Goal: Check status: Check status

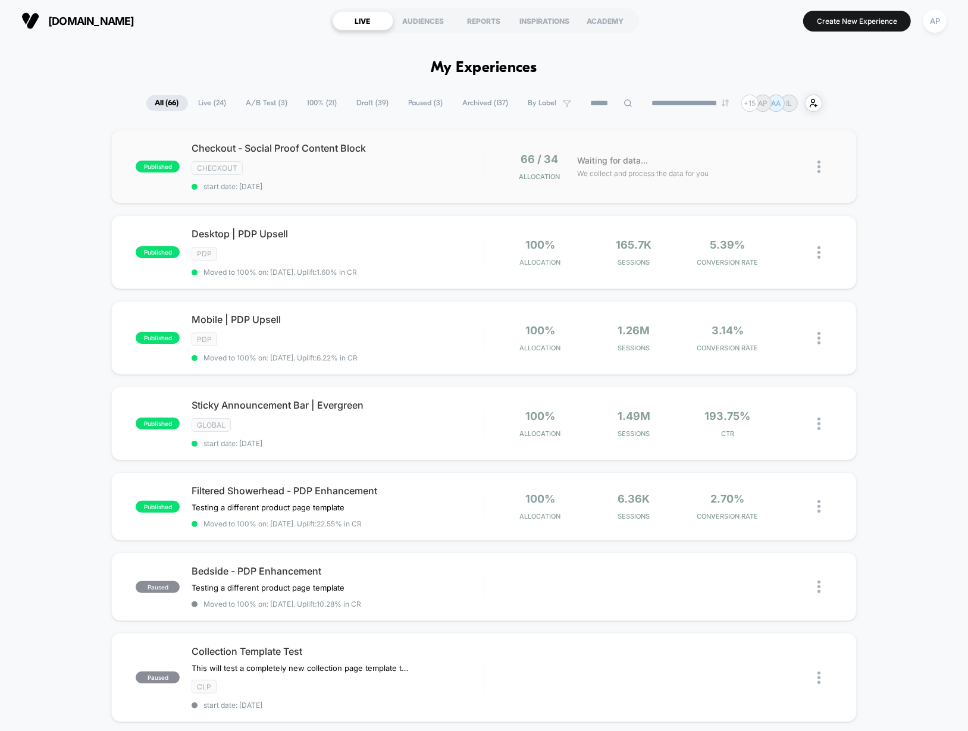
click at [383, 192] on div "published Checkout - Social Proof Content Block CHECKOUT start date: [DATE] 66 …" at bounding box center [483, 167] width 745 height 74
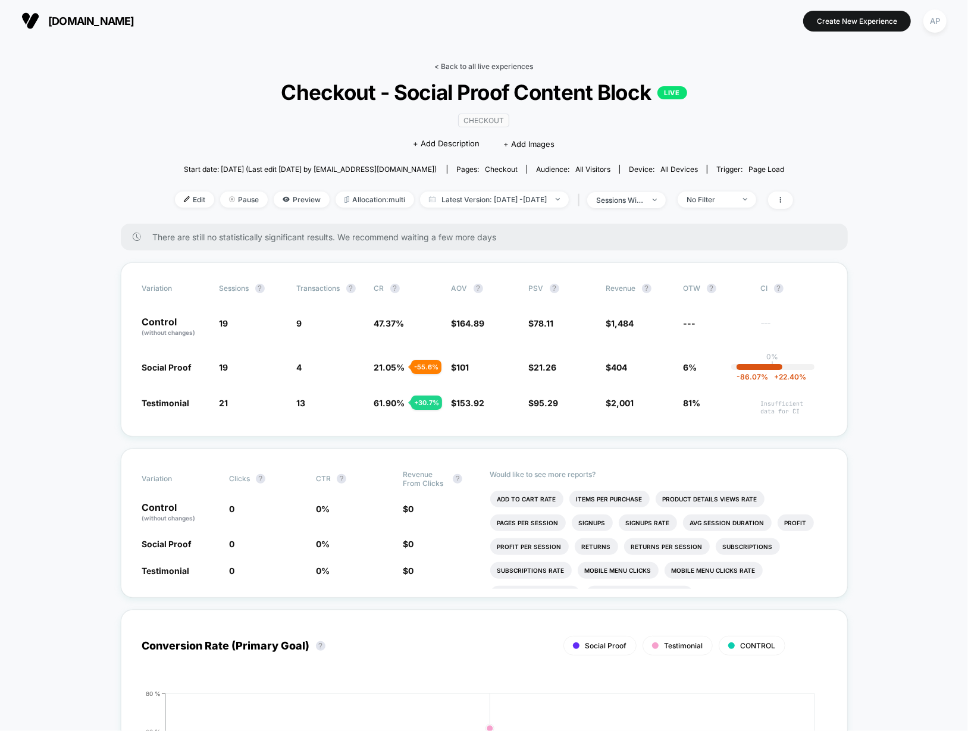
click at [521, 64] on link "< Back to all live experiences" at bounding box center [484, 66] width 99 height 9
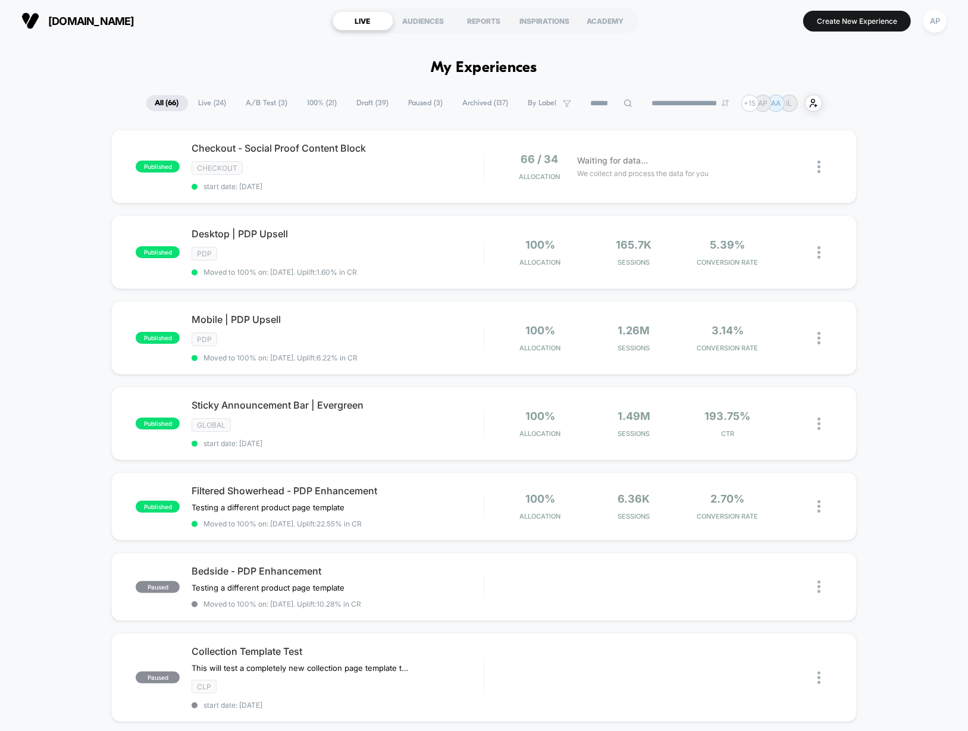
click at [261, 105] on span "A/B Test ( 3 )" at bounding box center [266, 103] width 59 height 16
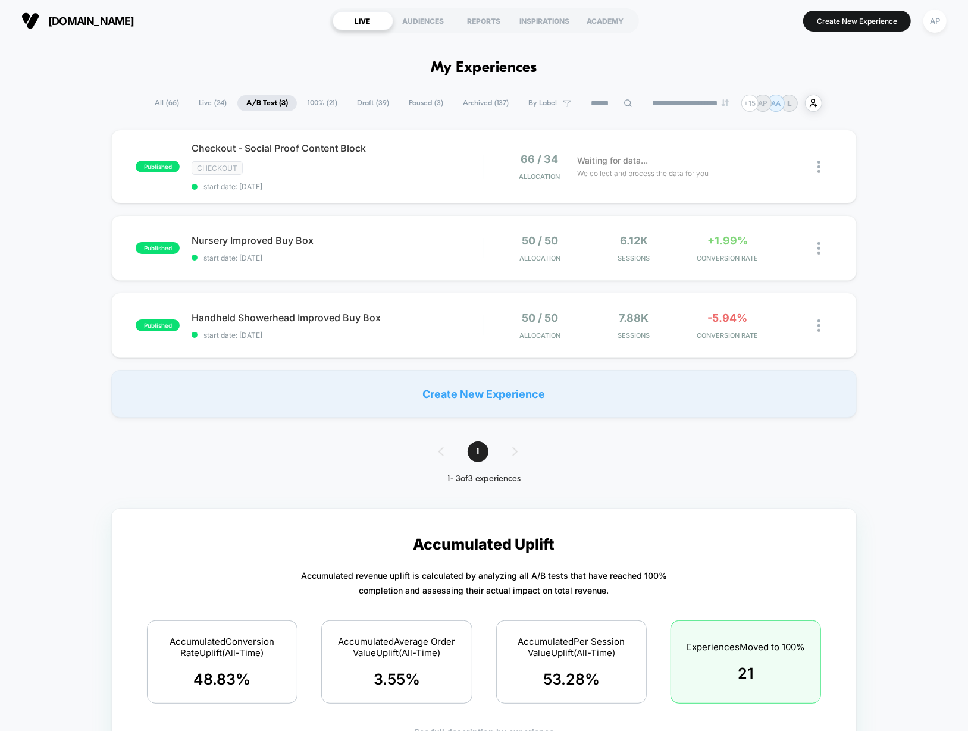
click at [159, 102] on span "All ( 66 )" at bounding box center [167, 103] width 42 height 16
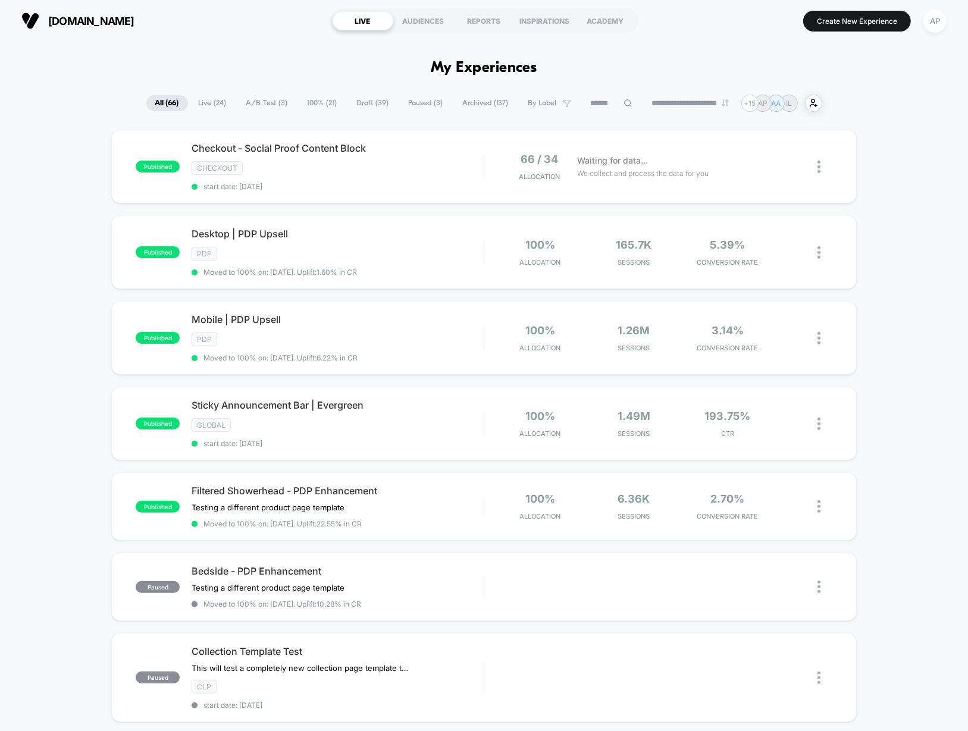
click at [623, 104] on icon at bounding box center [627, 103] width 9 height 9
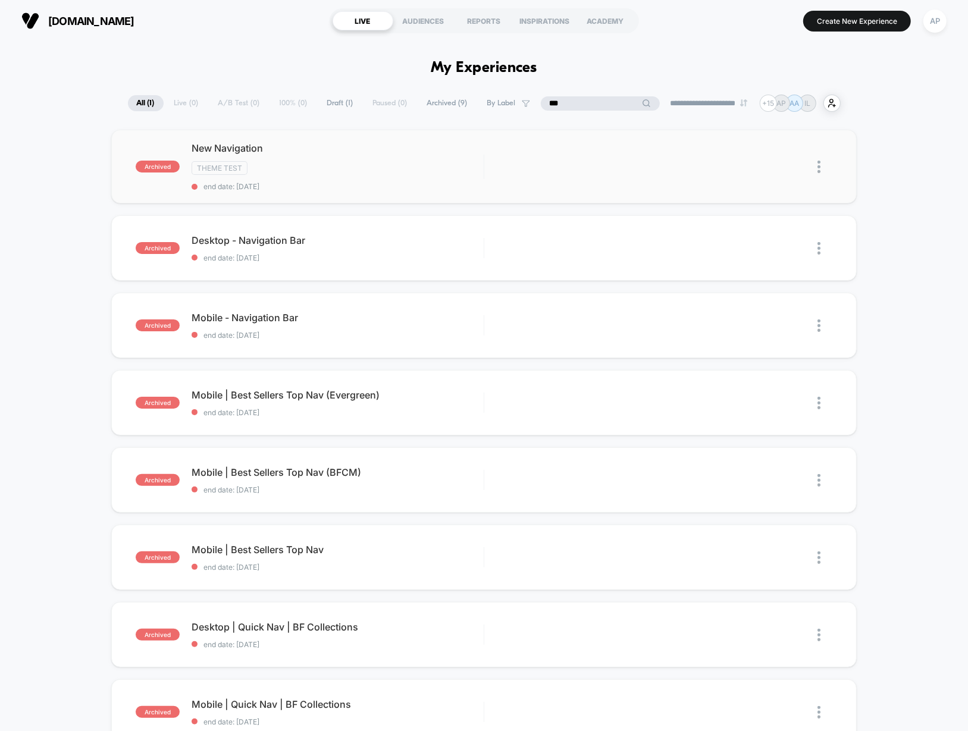
type input "***"
click at [330, 182] on span "end date: [DATE]" at bounding box center [338, 186] width 292 height 9
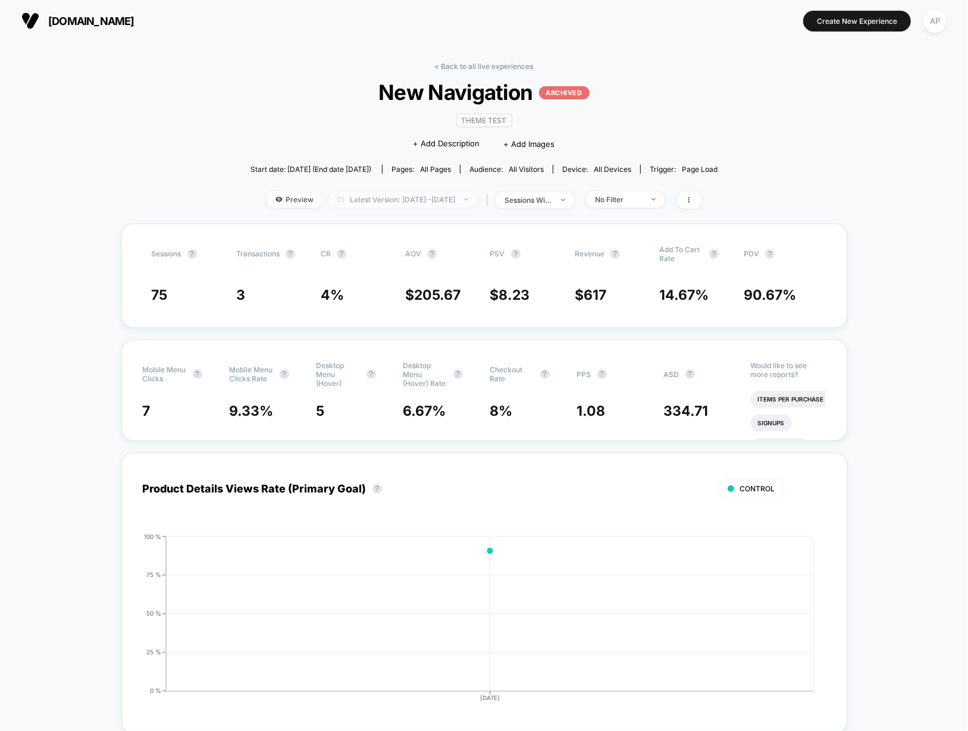
click at [390, 195] on span "Latest Version: [DATE] - [DATE]" at bounding box center [402, 200] width 149 height 16
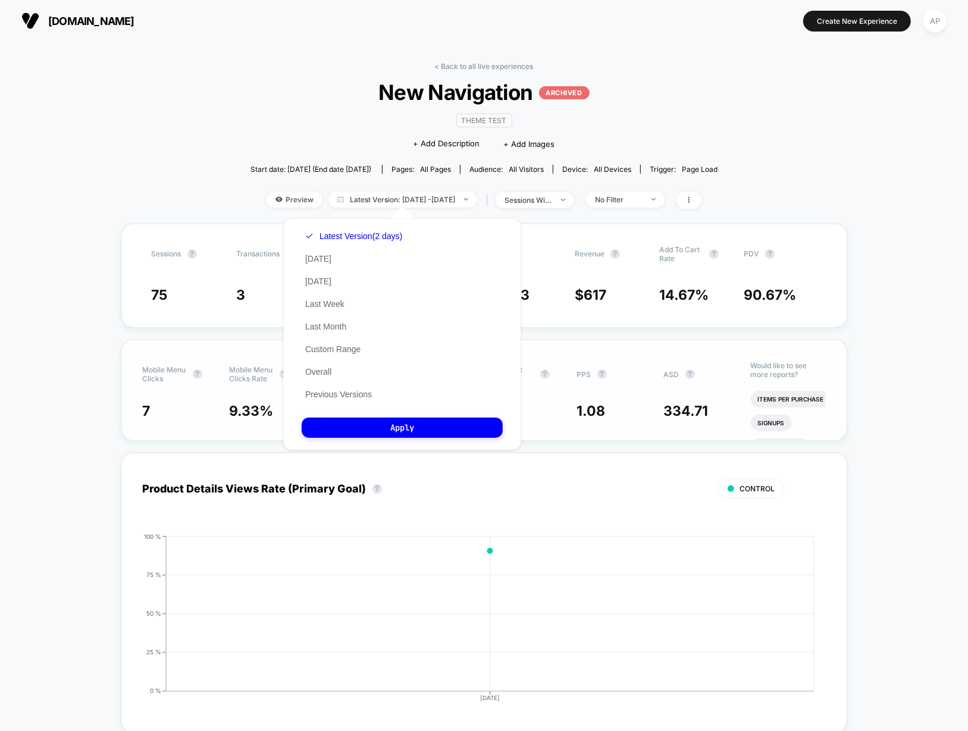
click at [353, 391] on button "Previous Versions" at bounding box center [339, 394] width 74 height 11
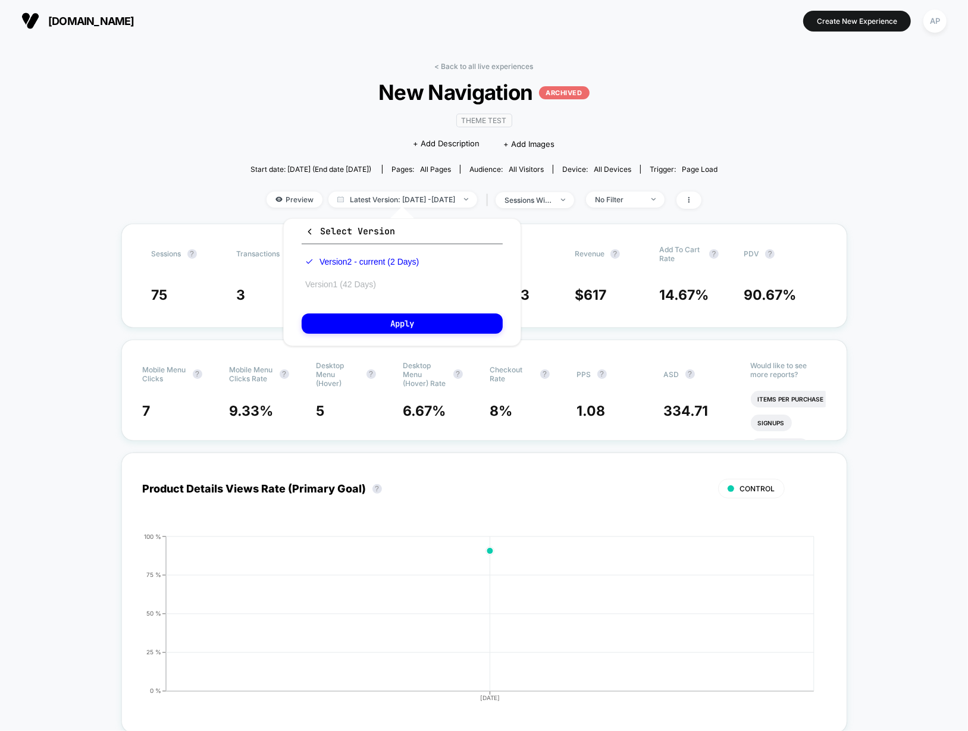
click at [350, 287] on button "Version 1 (42 Days)" at bounding box center [341, 284] width 78 height 11
click at [388, 318] on button "Apply" at bounding box center [402, 324] width 201 height 20
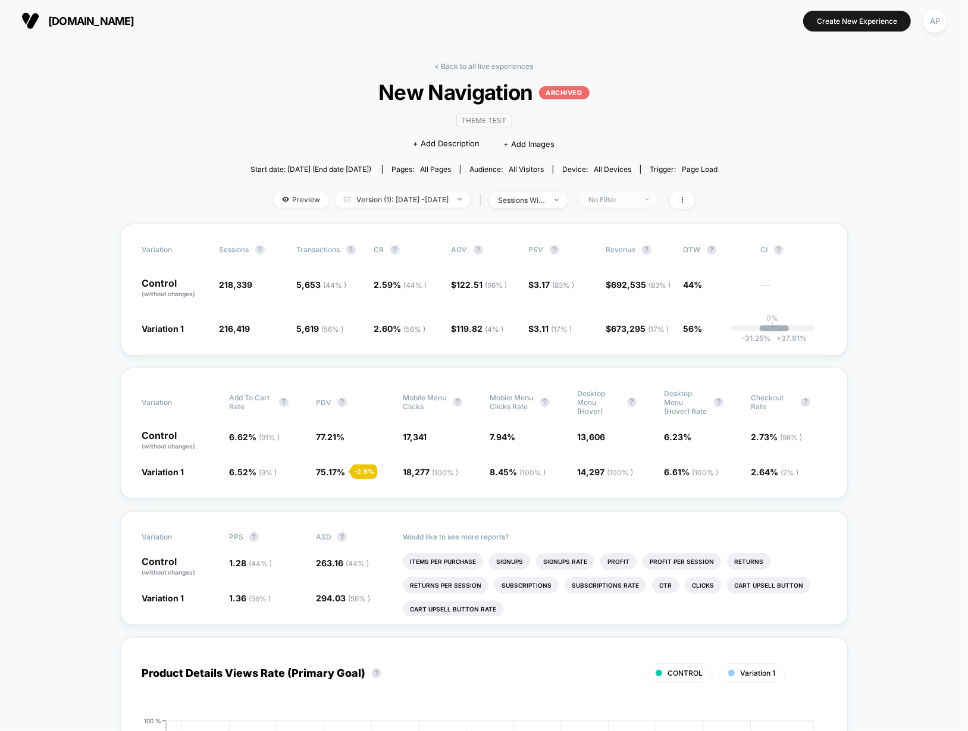
click at [623, 198] on div "No Filter" at bounding box center [612, 199] width 48 height 9
drag, startPoint x: 635, startPoint y: 293, endPoint x: 643, endPoint y: 331, distance: 38.9
click at [635, 293] on span "Returning Visitors" at bounding box center [631, 291] width 68 height 10
click at [661, 374] on button "Save" at bounding box center [632, 372] width 109 height 20
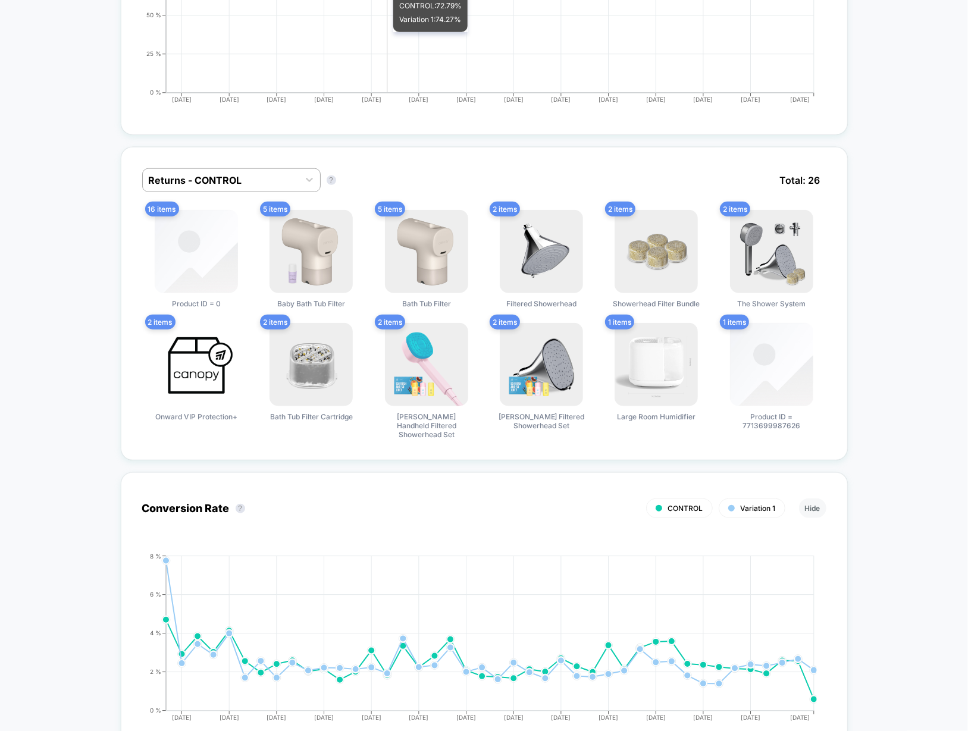
scroll to position [788, 0]
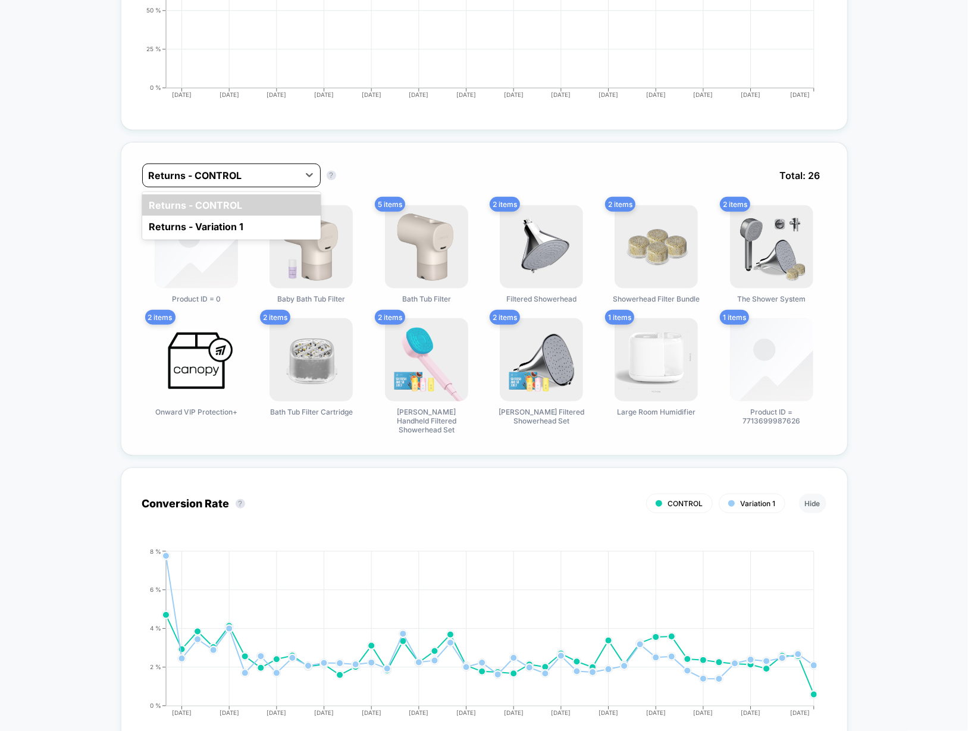
click at [143, 171] on div "Returns - CONTROL" at bounding box center [221, 175] width 156 height 19
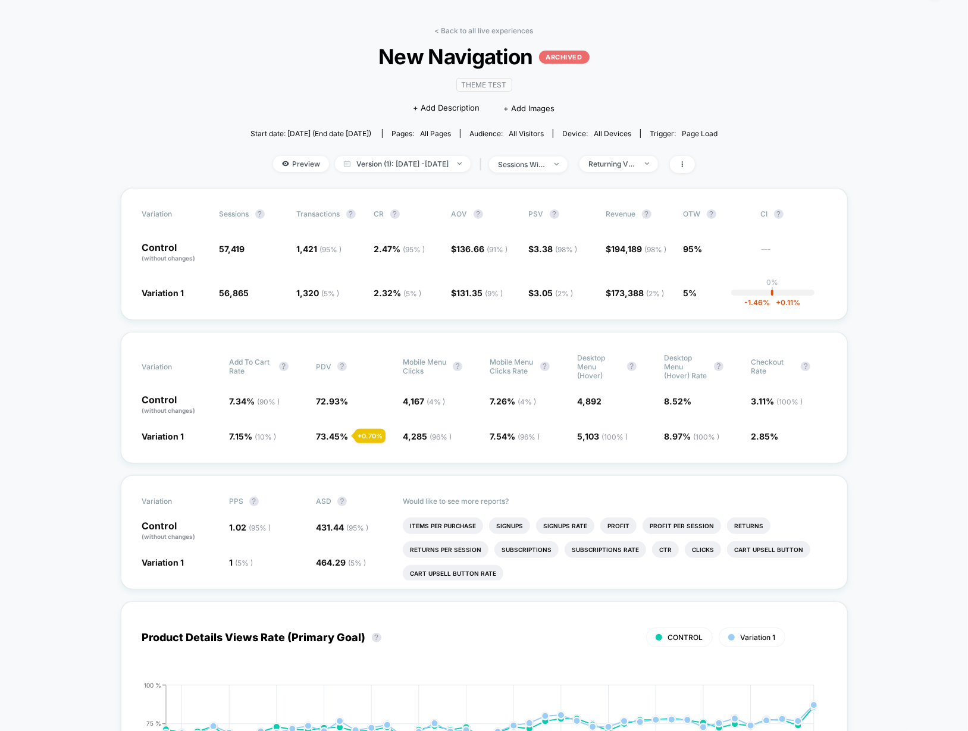
scroll to position [0, 0]
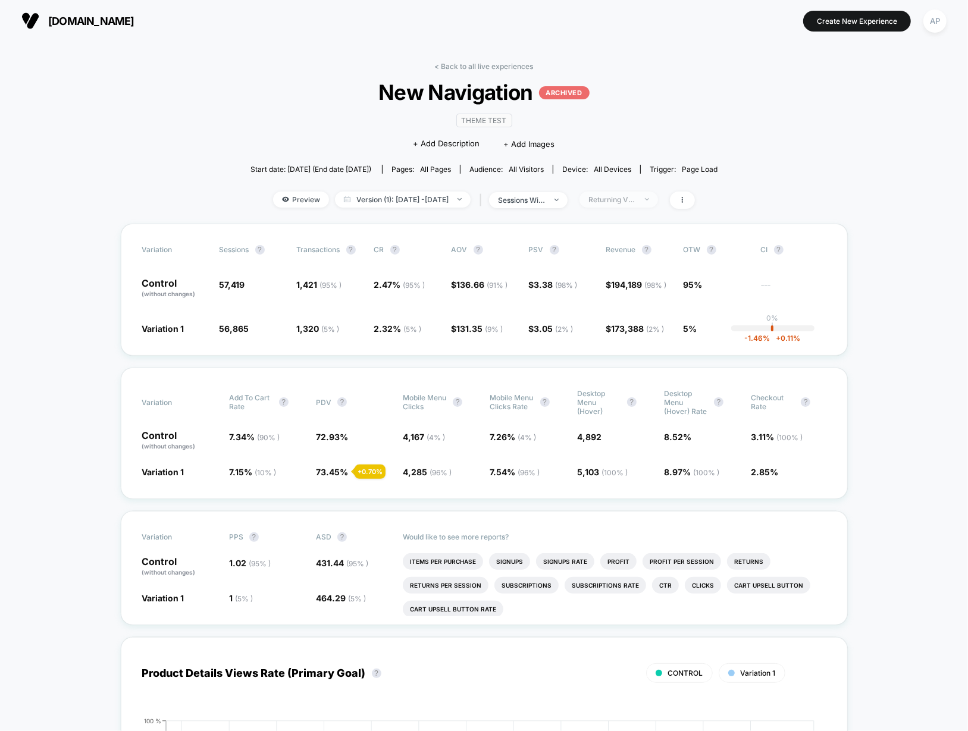
click at [626, 200] on div "Returning Visitors" at bounding box center [612, 199] width 48 height 9
click at [607, 315] on span "New Visitors" at bounding box center [621, 314] width 49 height 10
click at [639, 364] on button "Save" at bounding box center [632, 372] width 109 height 20
click at [645, 199] on div at bounding box center [640, 199] width 9 height 1
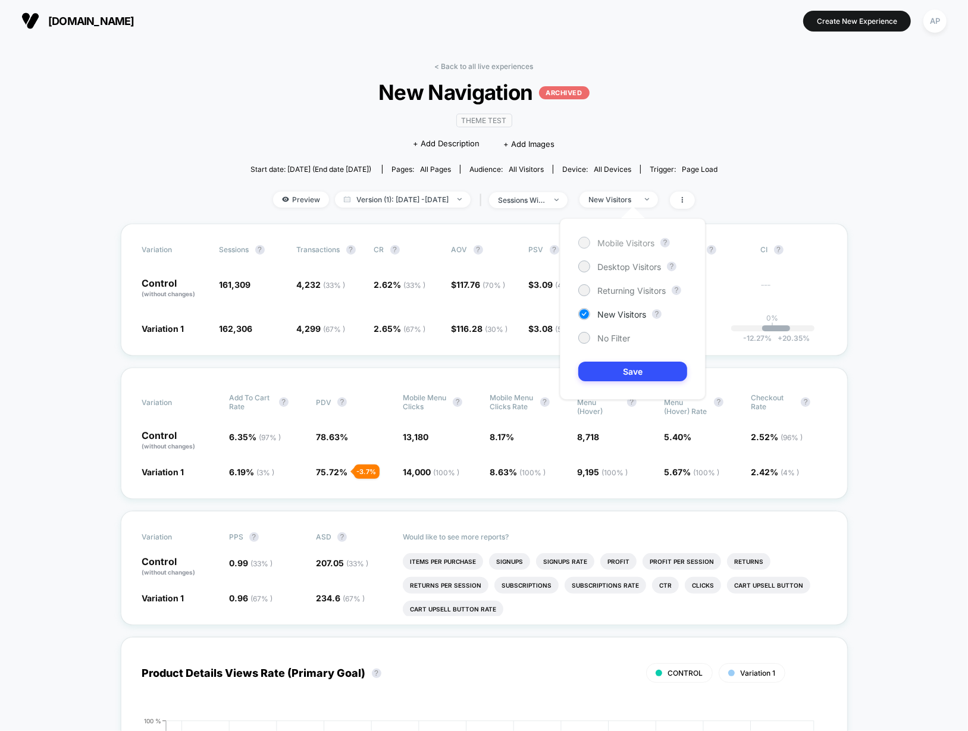
click at [645, 237] on div "Mobile Visitors" at bounding box center [616, 243] width 76 height 12
click at [662, 373] on button "Save" at bounding box center [632, 372] width 109 height 20
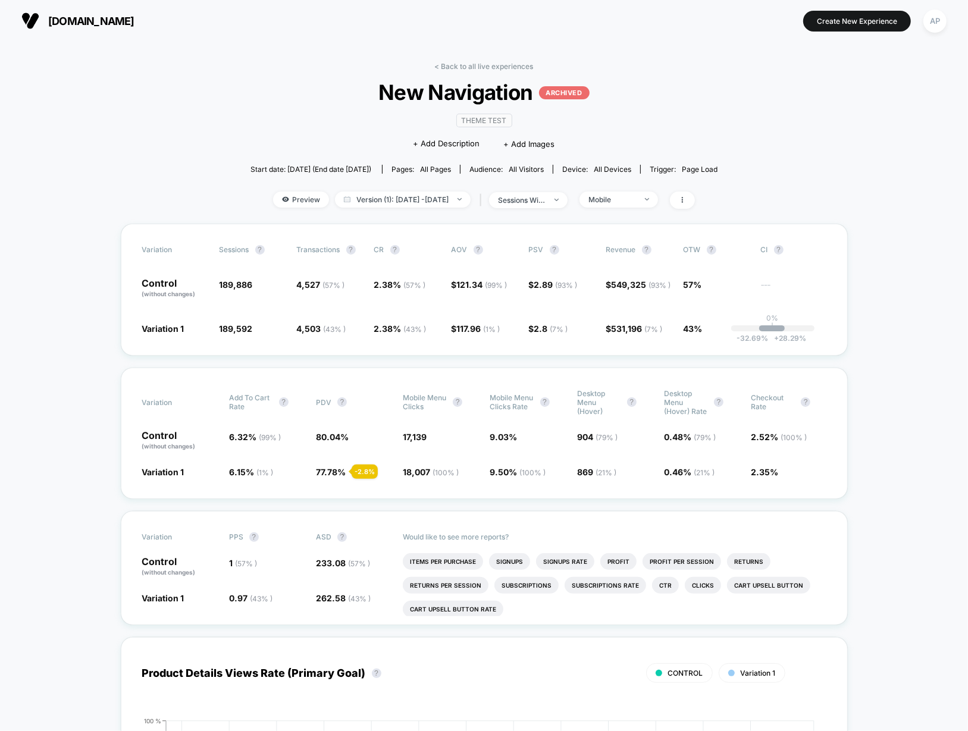
click at [487, 64] on link "< Back to all live experiences" at bounding box center [484, 66] width 99 height 9
